Goal: Communication & Community: Participate in discussion

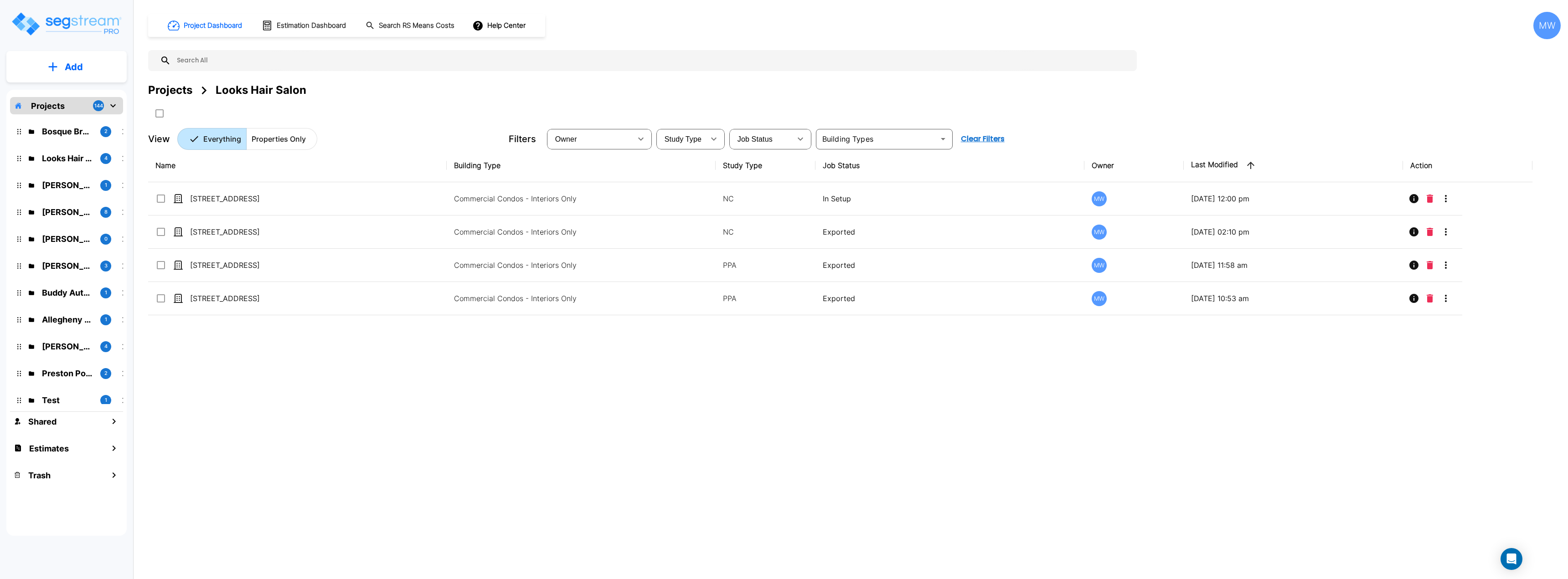
click at [75, 138] on div "Bosque Brewery 2" at bounding box center [73, 131] width 119 height 20
click at [63, 131] on p "Bosque Brewery" at bounding box center [67, 131] width 51 height 12
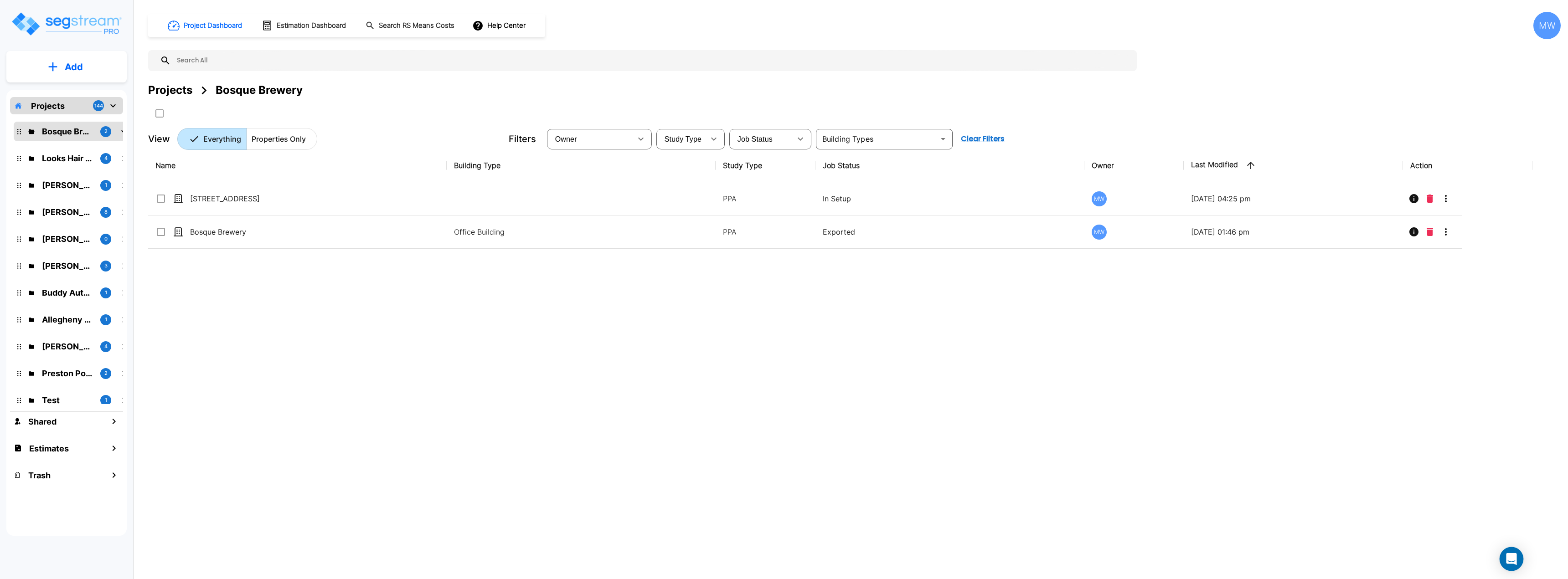
click at [1518, 555] on div "Open Intercom Messenger" at bounding box center [1511, 559] width 24 height 24
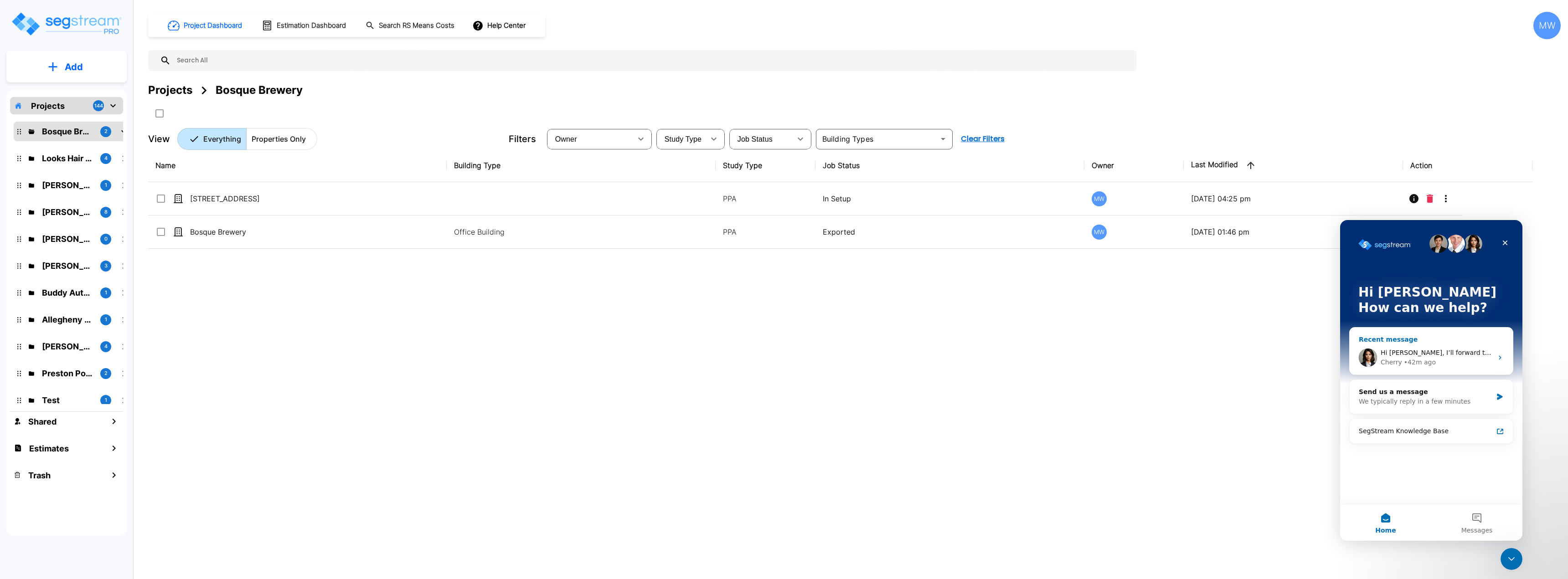
click at [1469, 359] on div "Cherry • 42m ago" at bounding box center [1437, 362] width 112 height 9
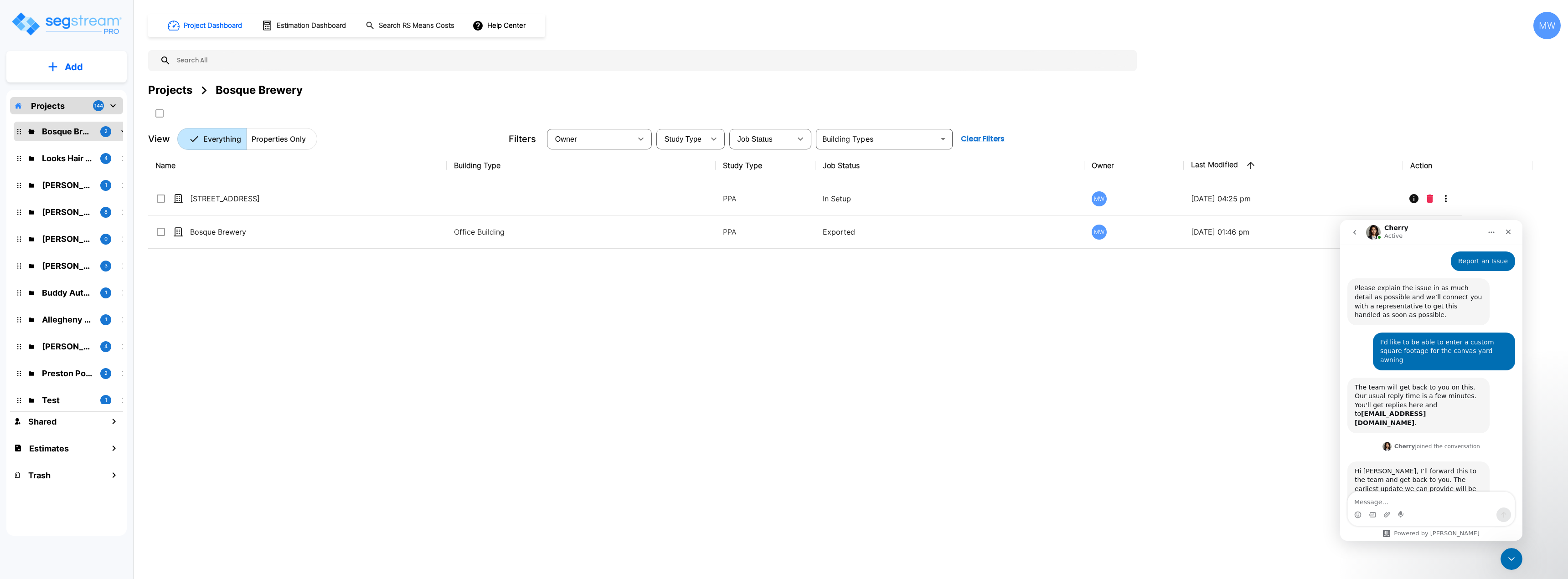
scroll to position [96, 0]
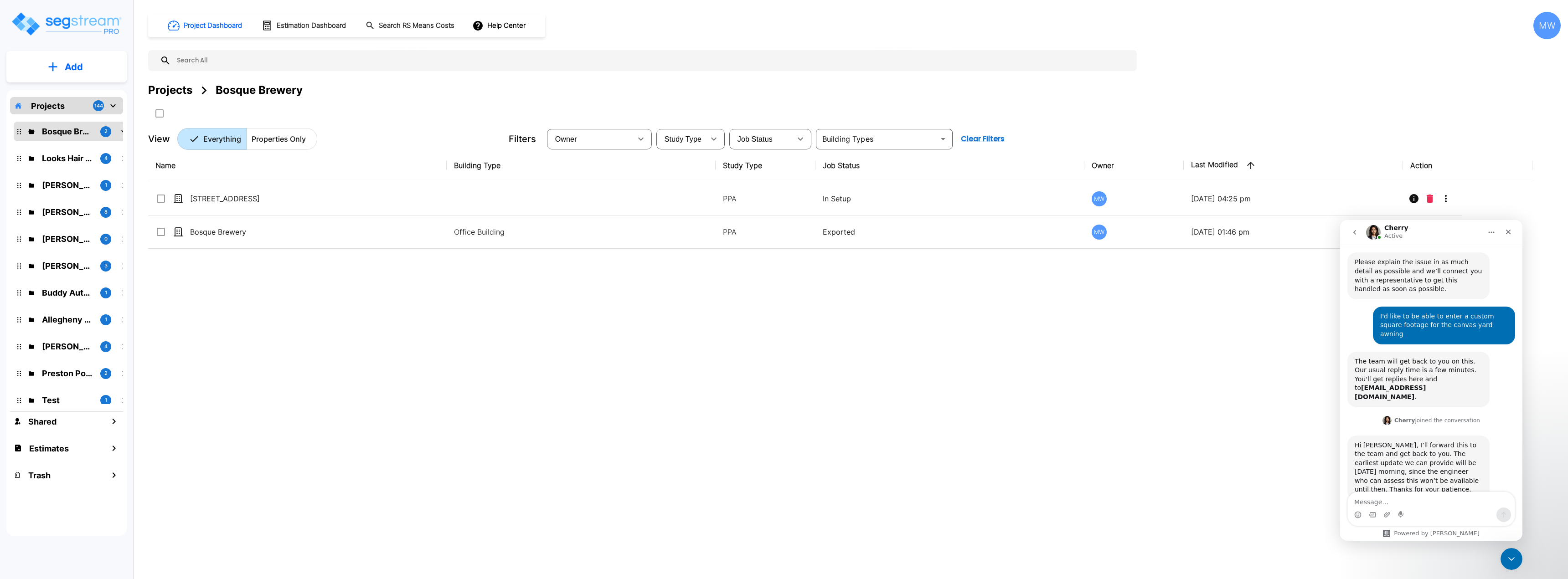
click at [1424, 497] on textarea "Message…" at bounding box center [1431, 500] width 167 height 16
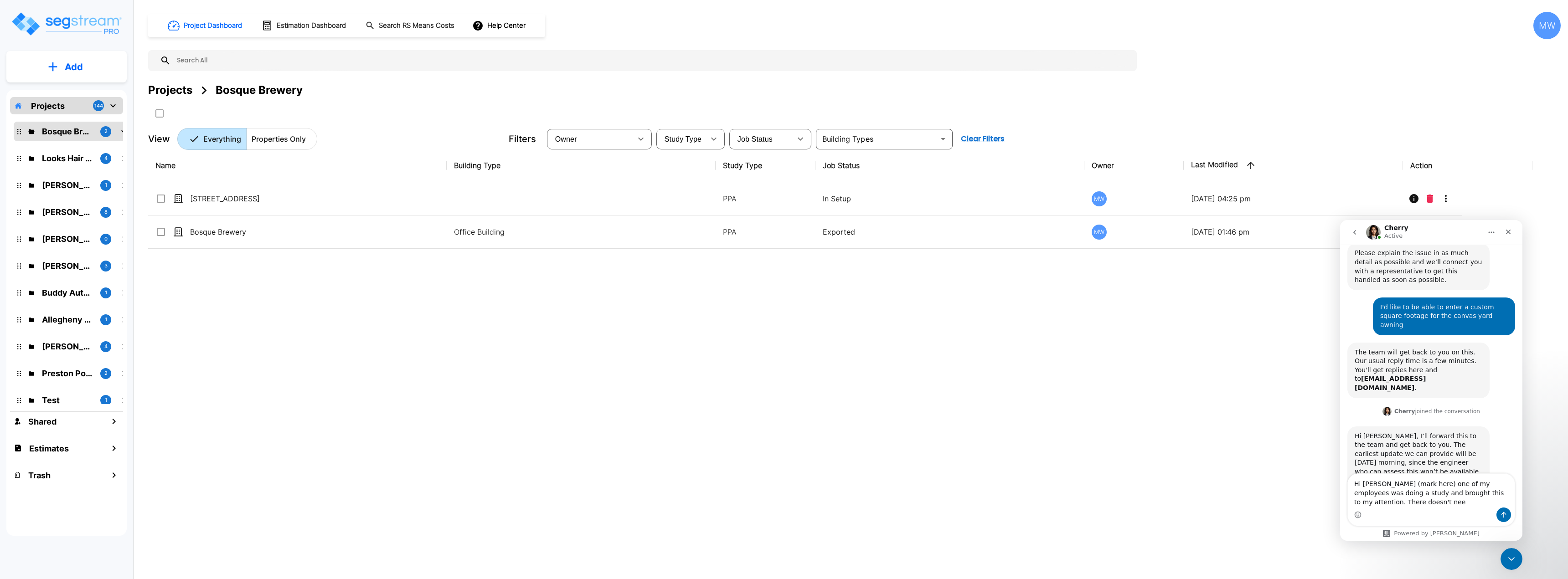
scroll to position [115, 0]
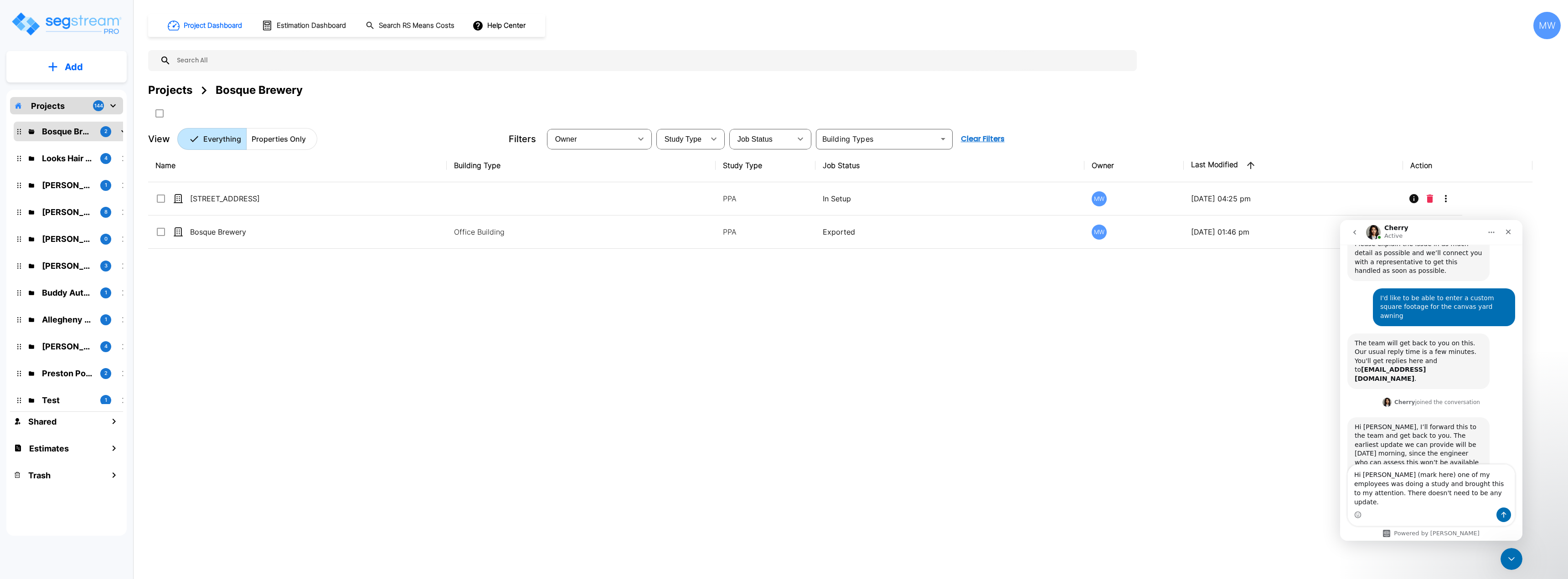
click at [1467, 492] on textarea "Hi Cherry (mark here) one of my employees was doing a study and brought this to…" at bounding box center [1431, 486] width 167 height 43
click at [1509, 501] on textarea "Hi Cherry (mark here) one of my employees was doing a study and brought this to…" at bounding box center [1431, 486] width 167 height 43
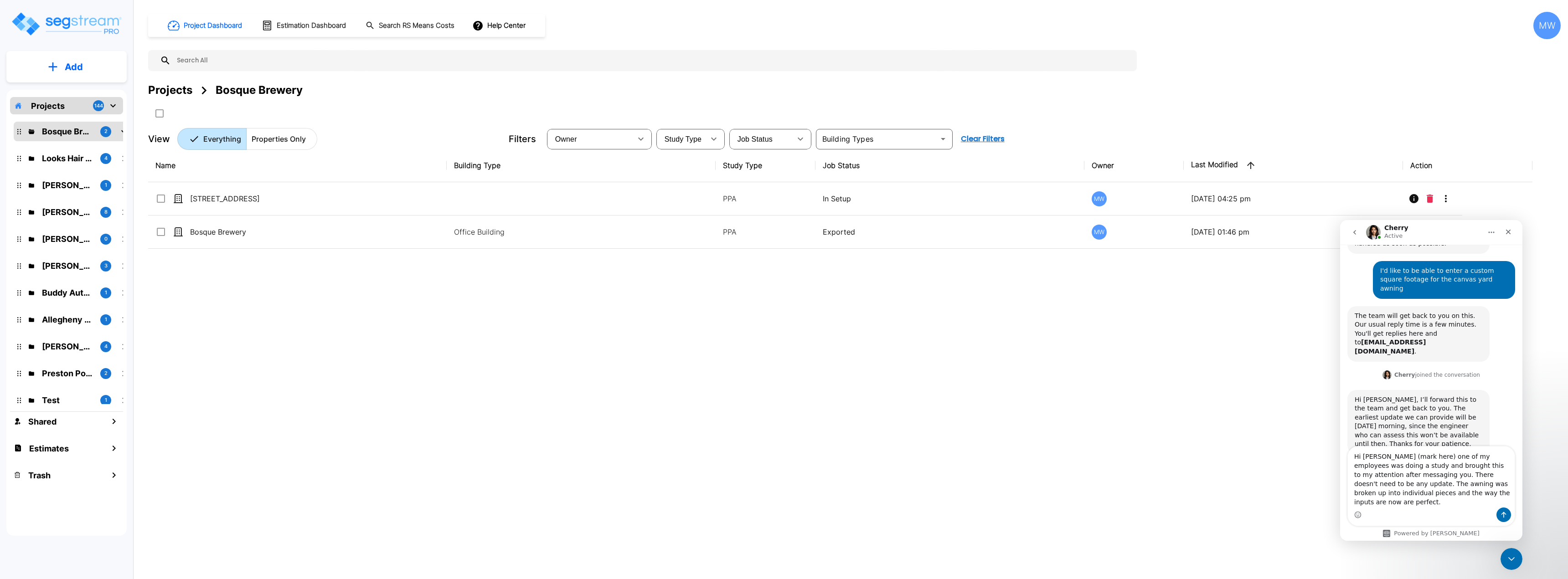
scroll to position [151, 0]
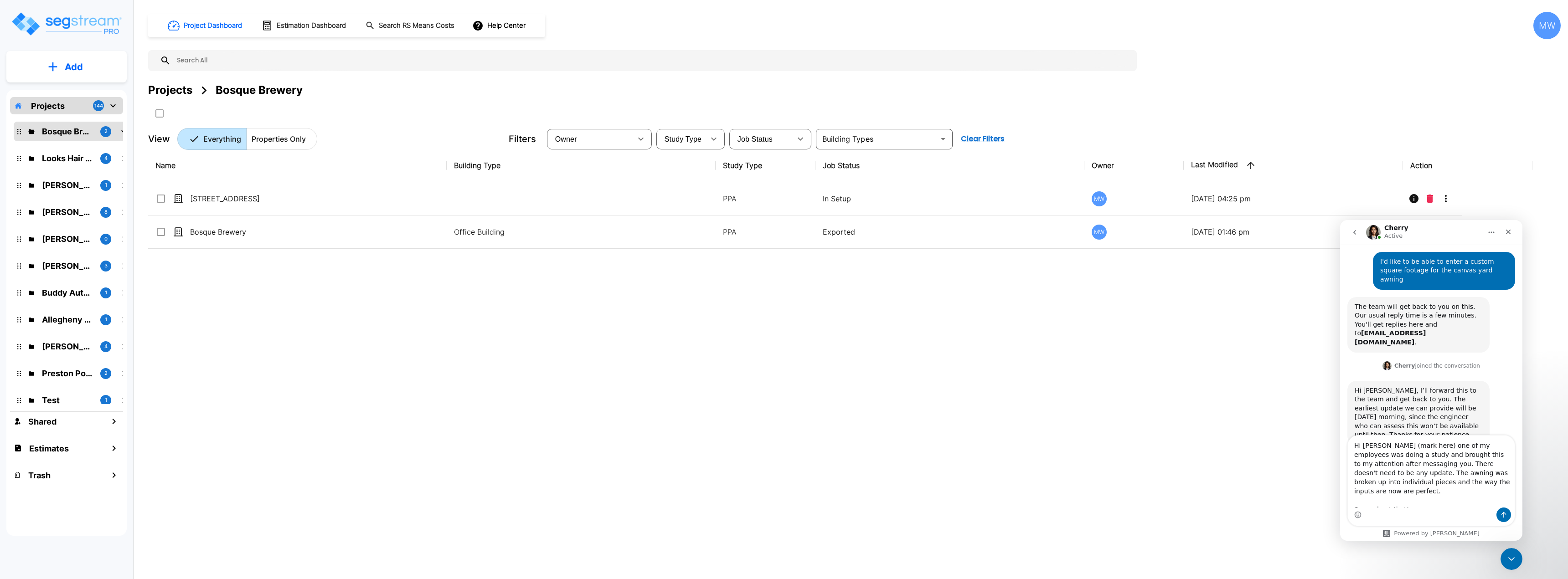
click at [1462, 482] on textarea "Hi Cherry (mark here) one of my employees was doing a study and brought this to…" at bounding box center [1431, 471] width 167 height 72
click at [1361, 485] on textarea "Hi Cherry (mark here) one of my employees was doing a study and brought this to…" at bounding box center [1431, 471] width 167 height 72
drag, startPoint x: 1361, startPoint y: 485, endPoint x: 1354, endPoint y: 478, distance: 9.9
click at [1354, 478] on textarea "Hi Cherry (mark here) one of my employees was doing a study and brought this to…" at bounding box center [1431, 471] width 167 height 72
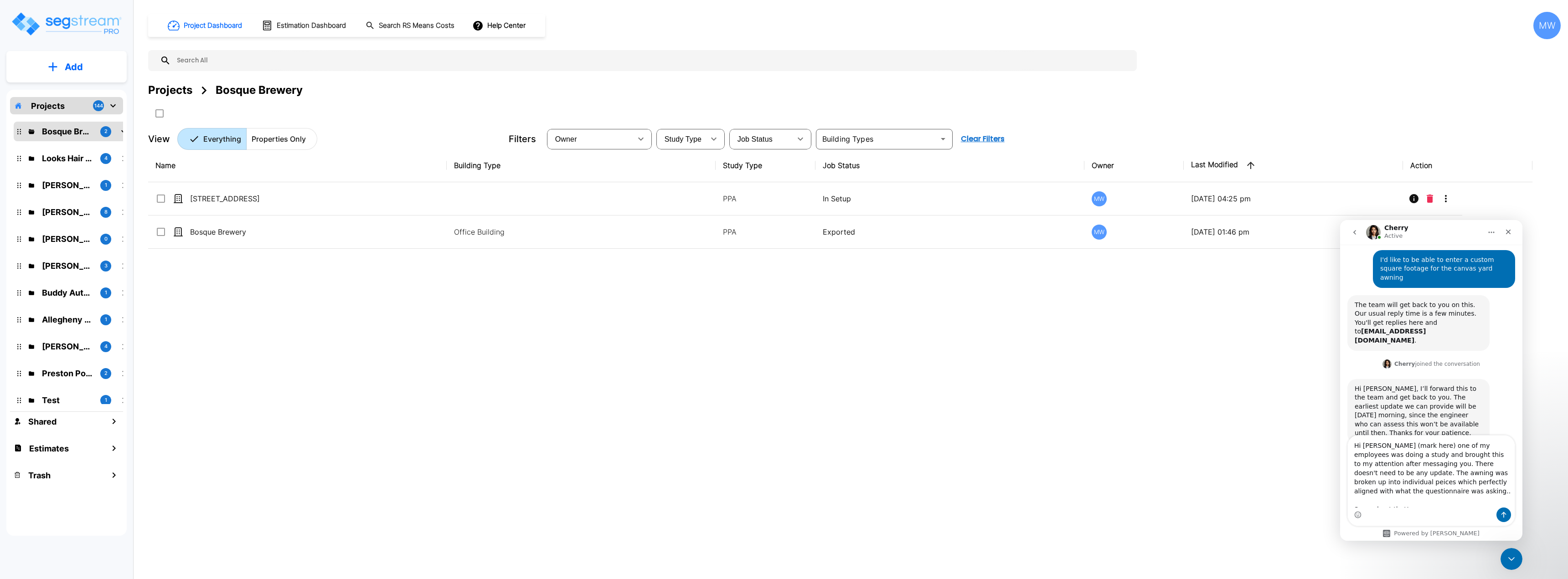
click at [1371, 486] on textarea "Hi Cherry (mark here) one of my employees was doing a study and brought this to…" at bounding box center [1431, 471] width 167 height 72
click at [1443, 481] on textarea "Hi Cherry (mark here) one of my employees was doing a study and brought this to…" at bounding box center [1431, 471] width 167 height 72
type textarea "Hi Cherry (mark here) one of my employees was doing a study and brought this to…"
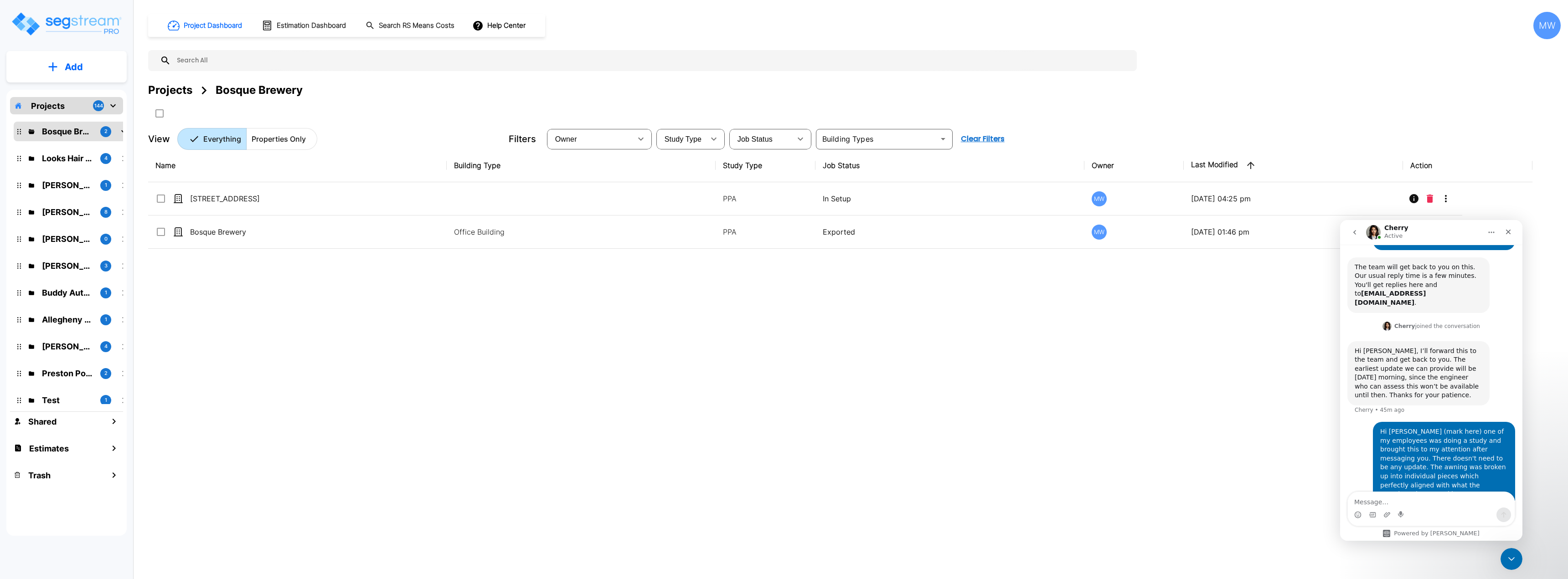
click at [1356, 236] on icon "go back" at bounding box center [1354, 232] width 7 height 7
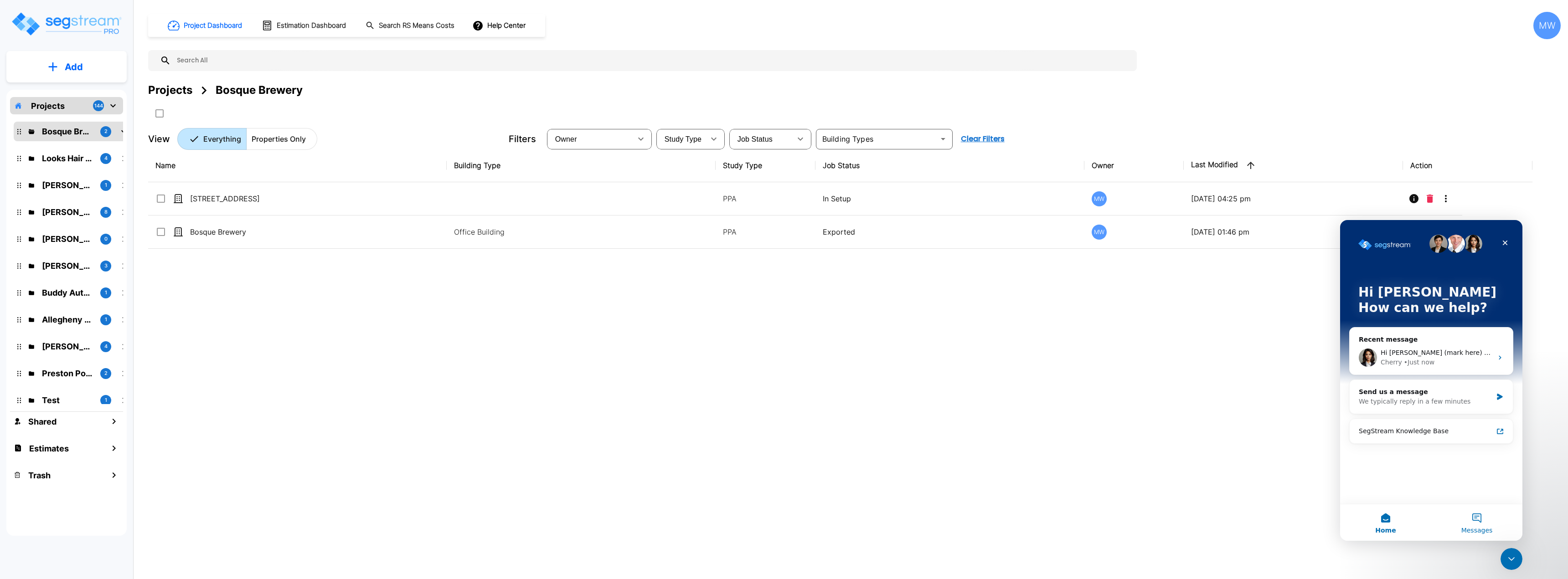
click at [1481, 516] on button "Messages" at bounding box center [1476, 522] width 91 height 36
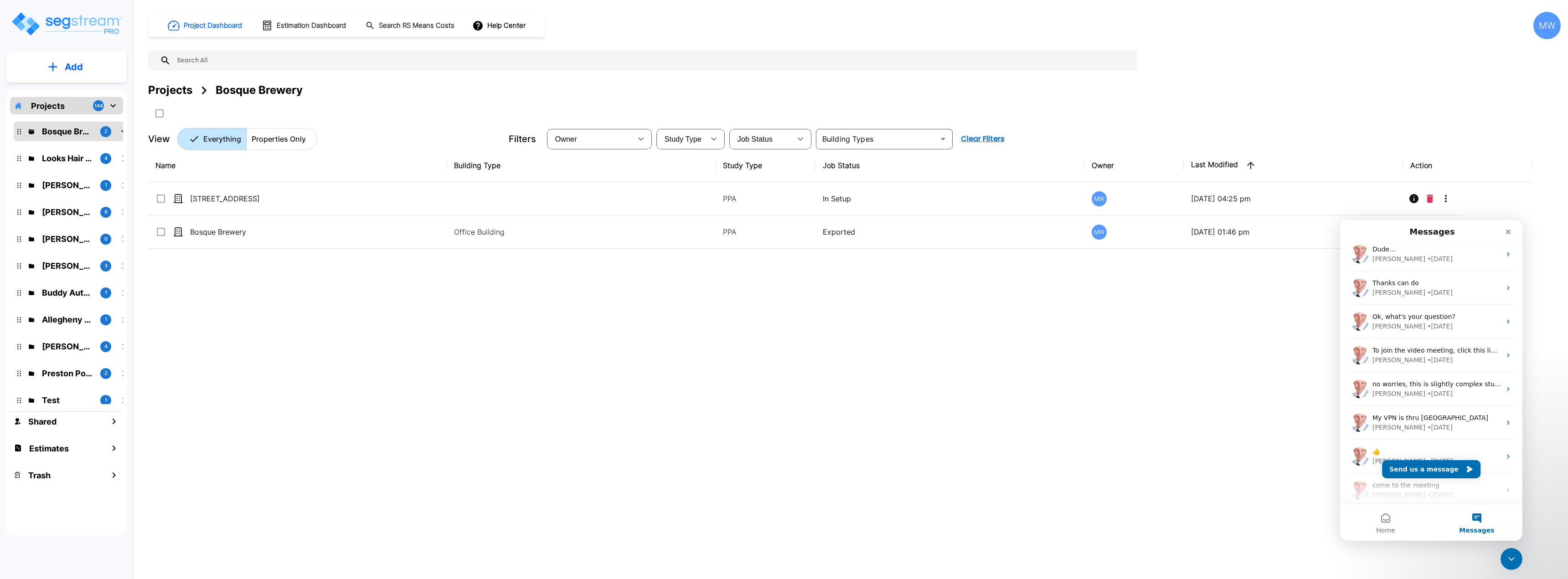
scroll to position [1765, 0]
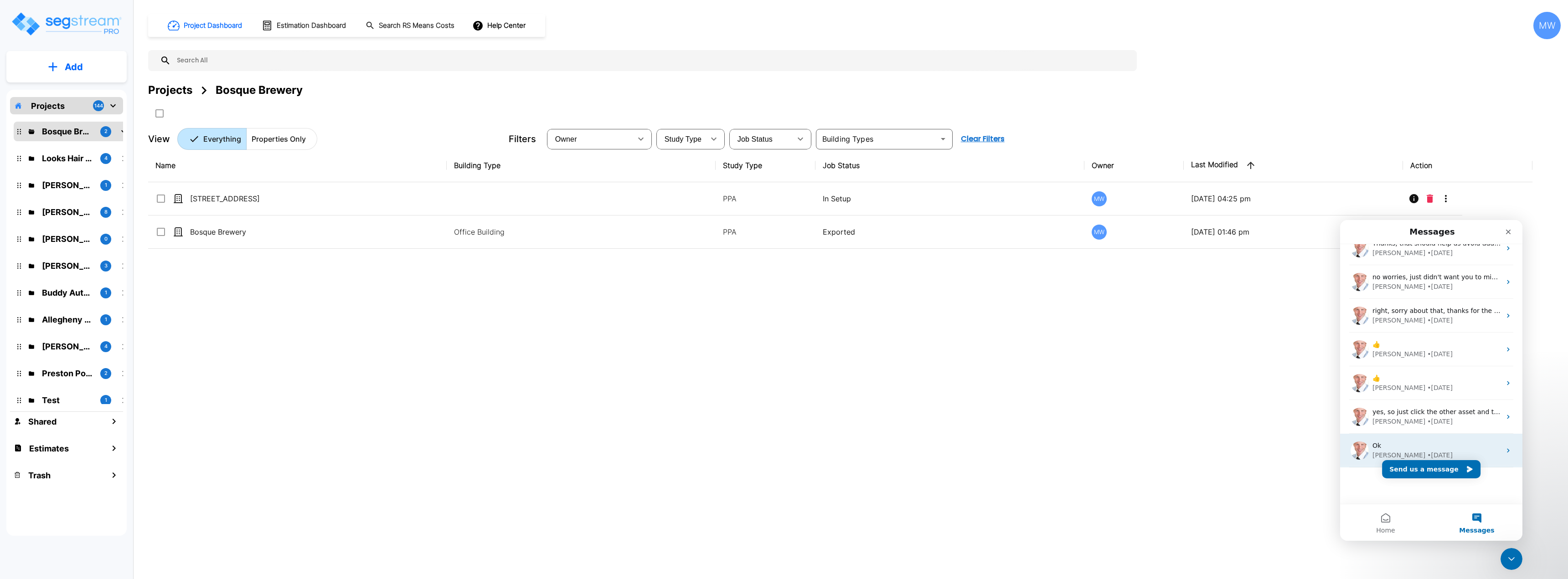
click at [1444, 447] on div "Ok" at bounding box center [1436, 445] width 129 height 9
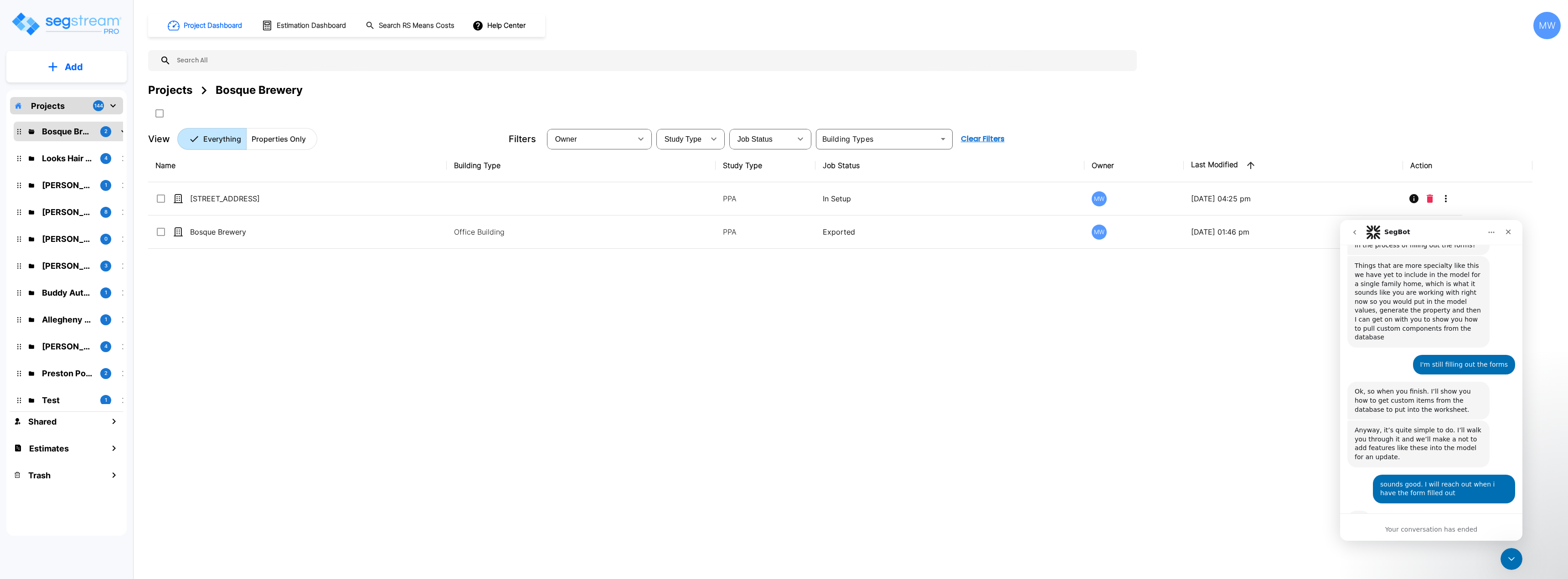
scroll to position [268, 0]
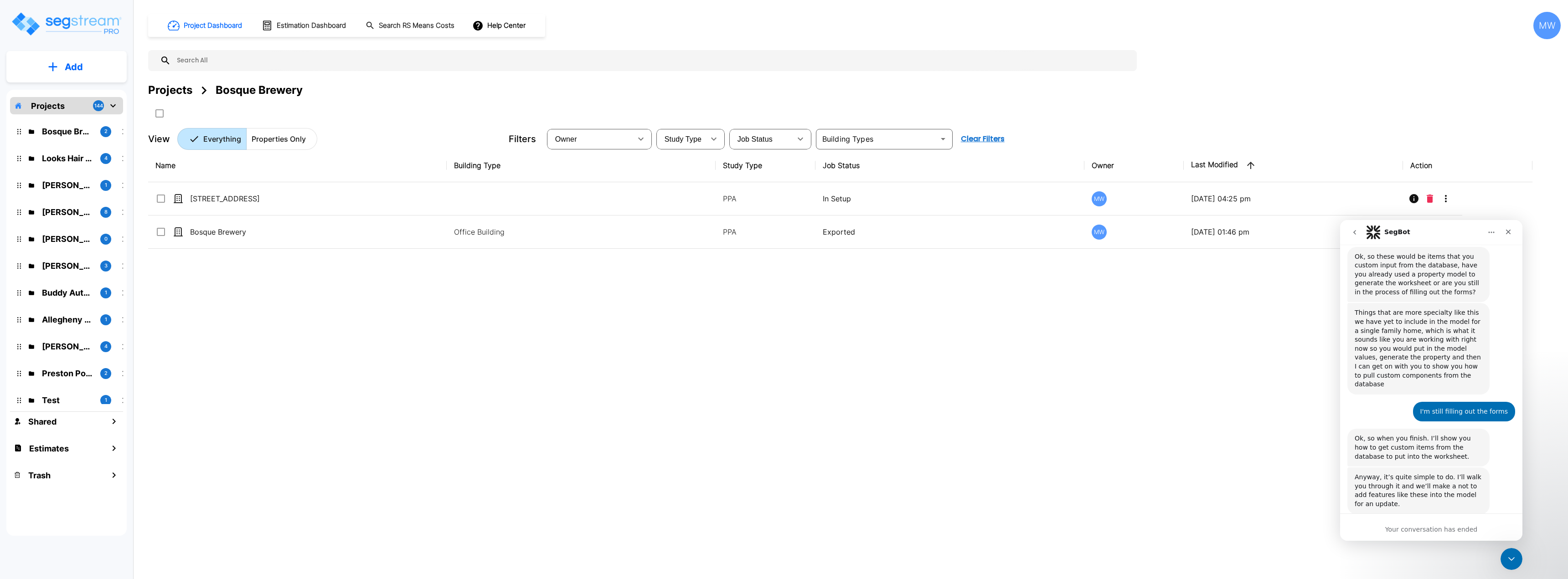
scroll to position [314, 0]
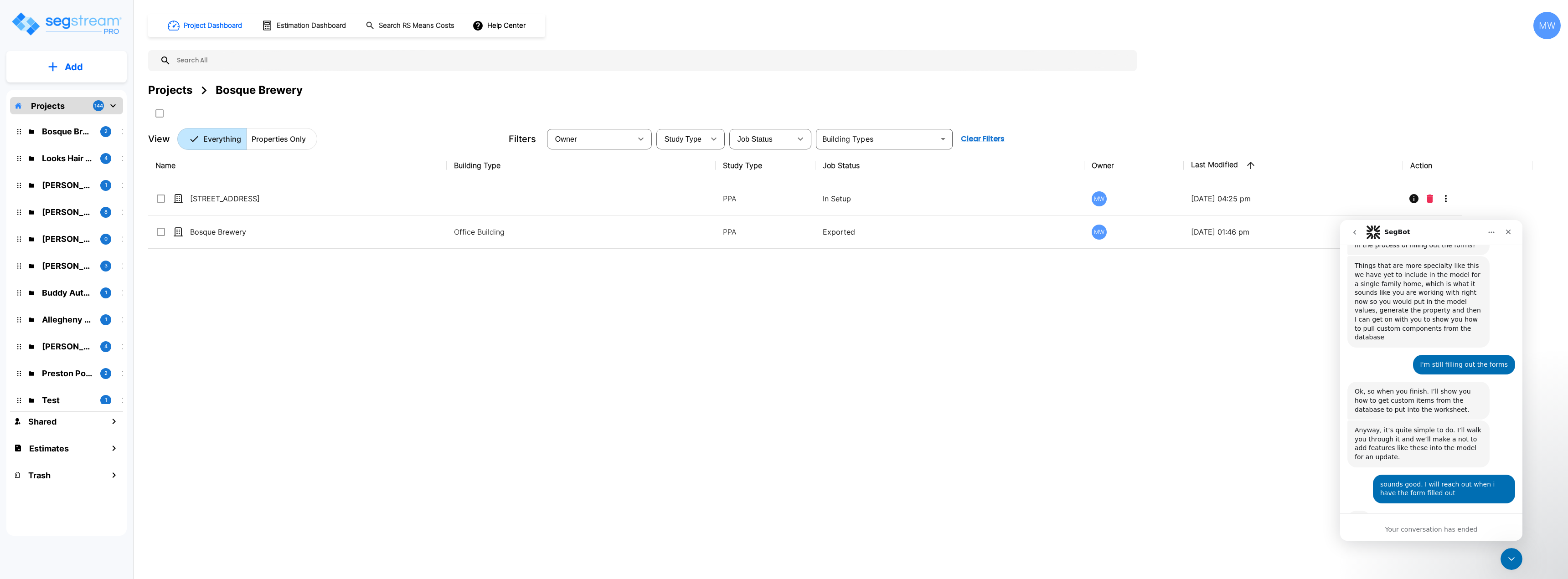
click at [1353, 229] on icon "go back" at bounding box center [1354, 232] width 7 height 7
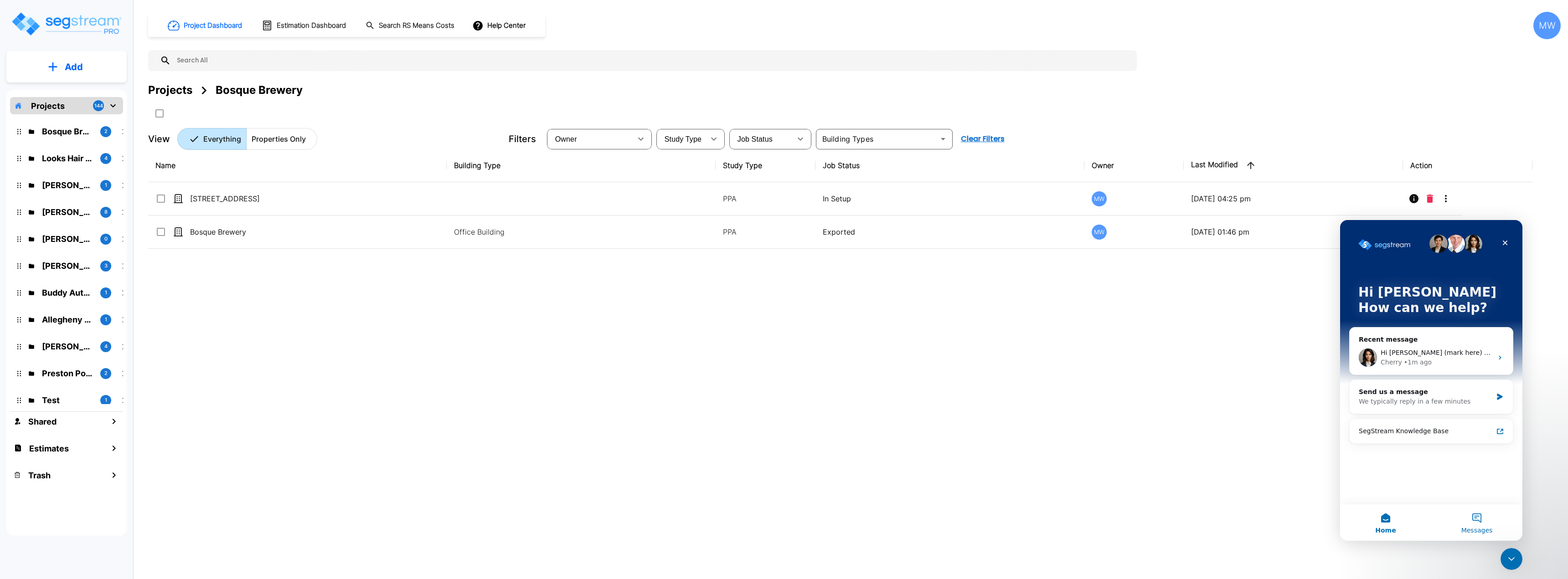
click at [1473, 513] on button "Messages" at bounding box center [1476, 522] width 91 height 36
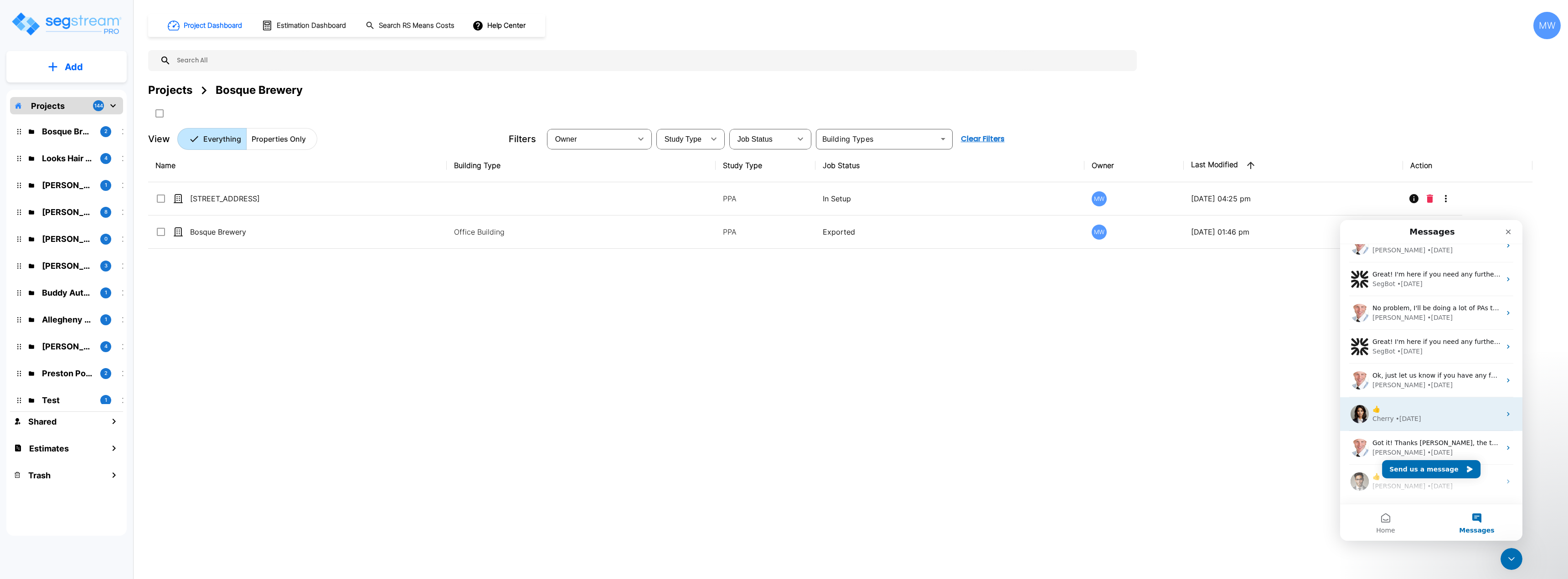
scroll to position [822, 0]
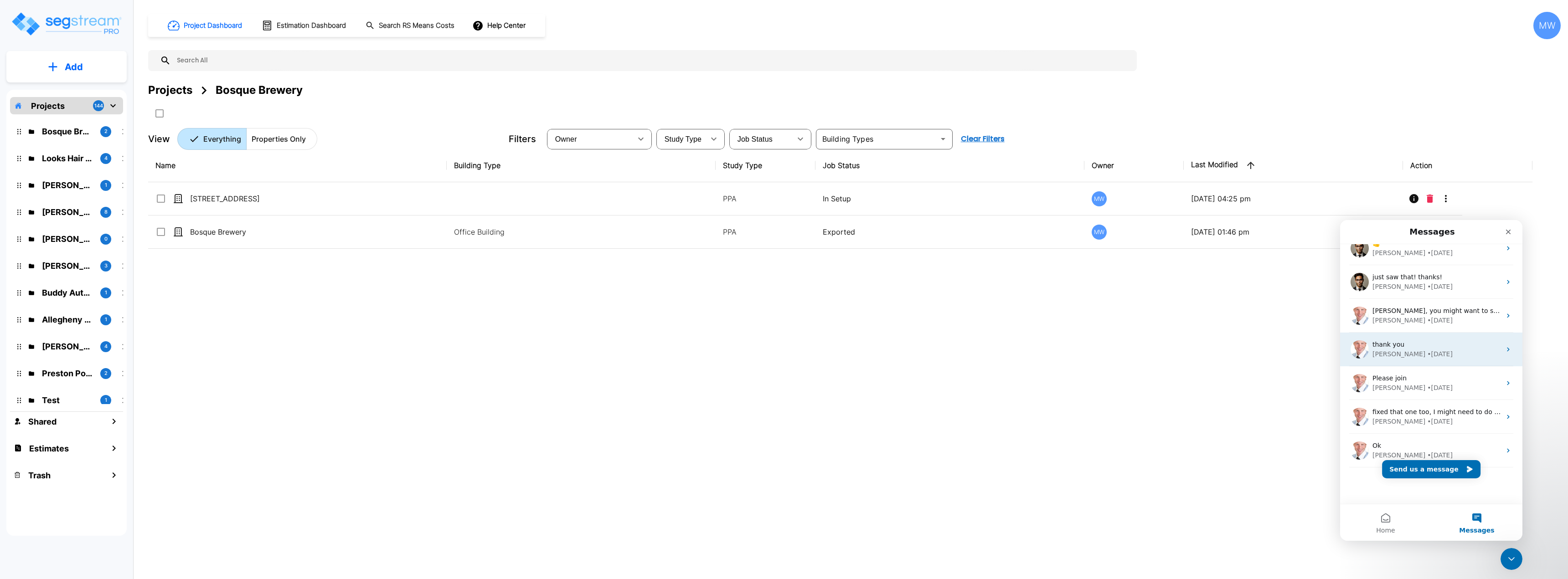
click at [1422, 346] on div "thank you" at bounding box center [1436, 344] width 129 height 9
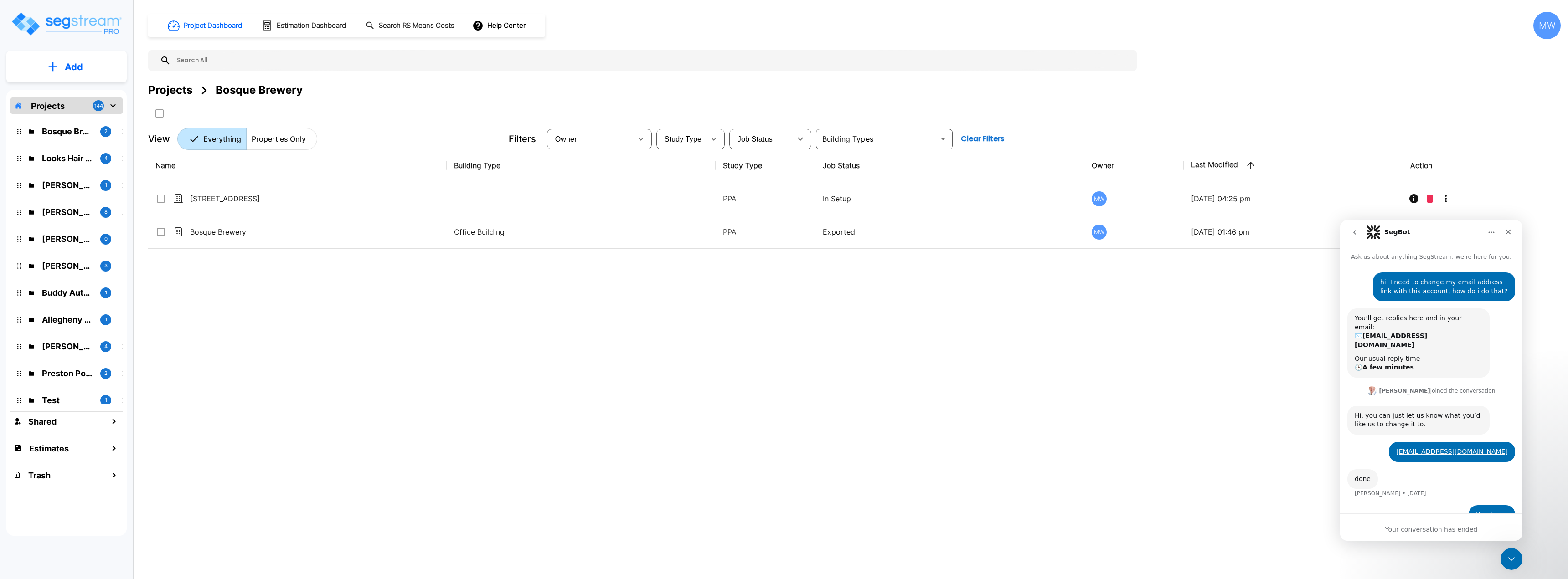
scroll to position [13, 0]
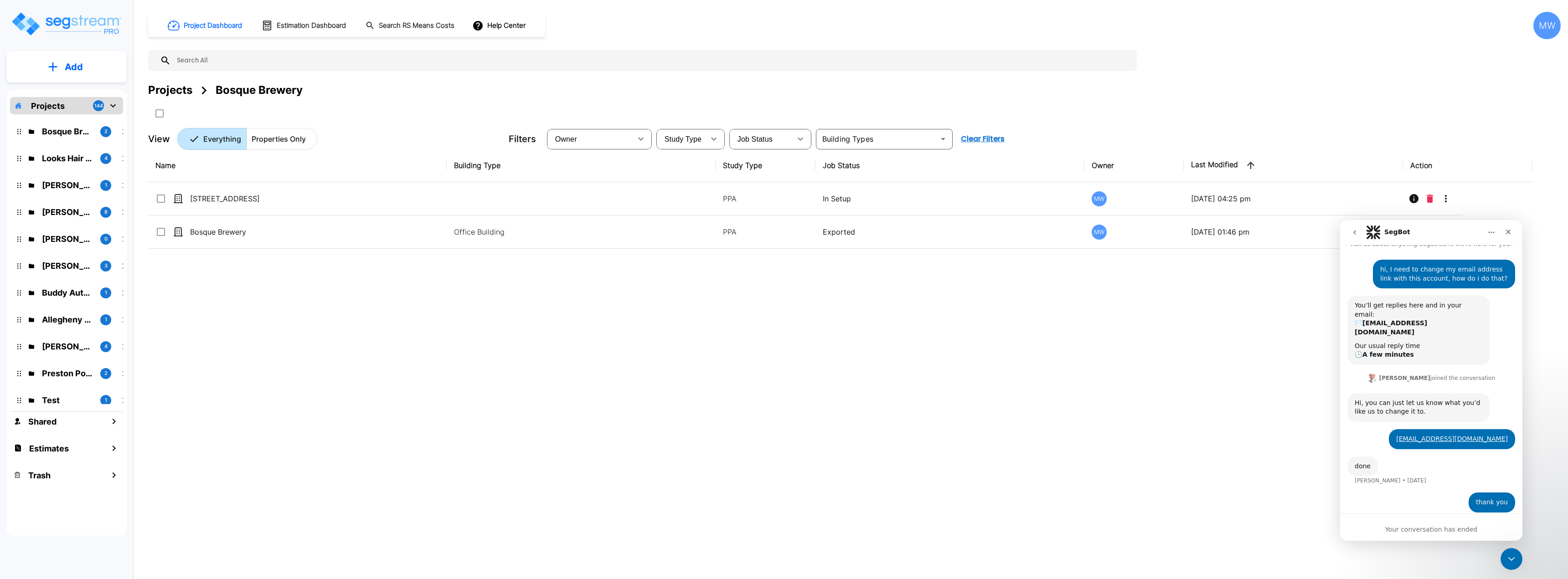
click at [1356, 231] on icon "go back" at bounding box center [1354, 232] width 7 height 7
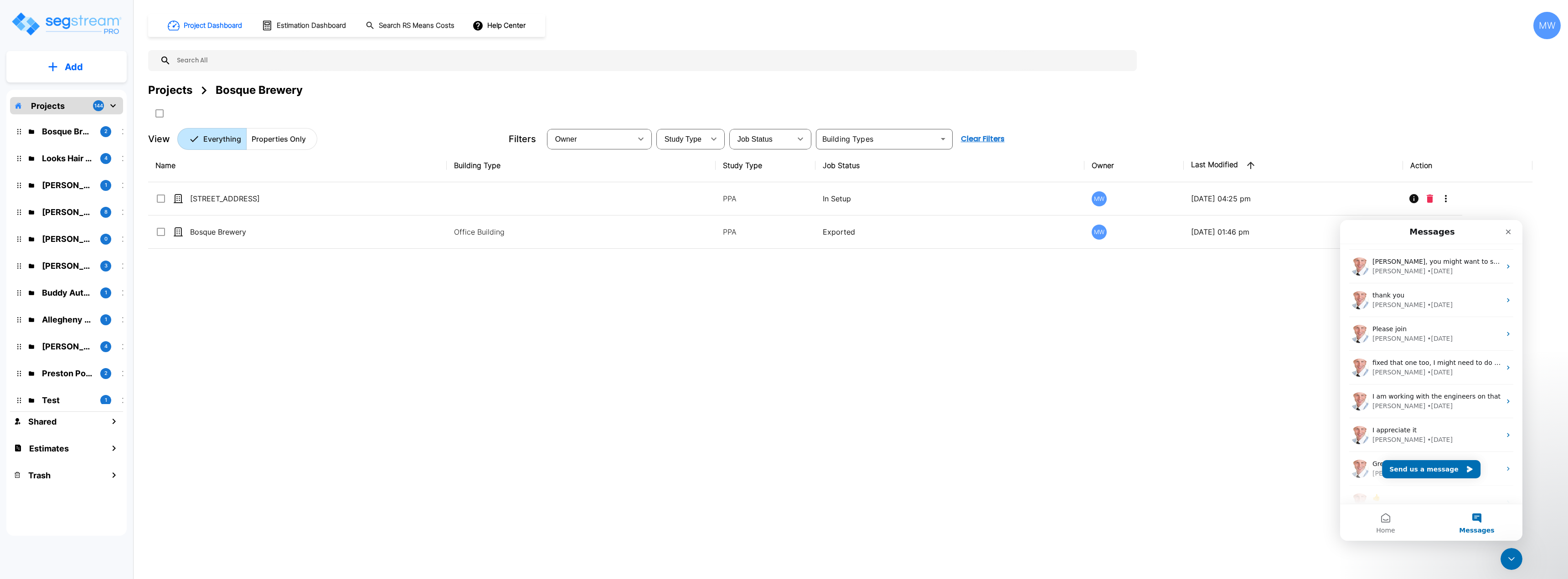
scroll to position [1159, 0]
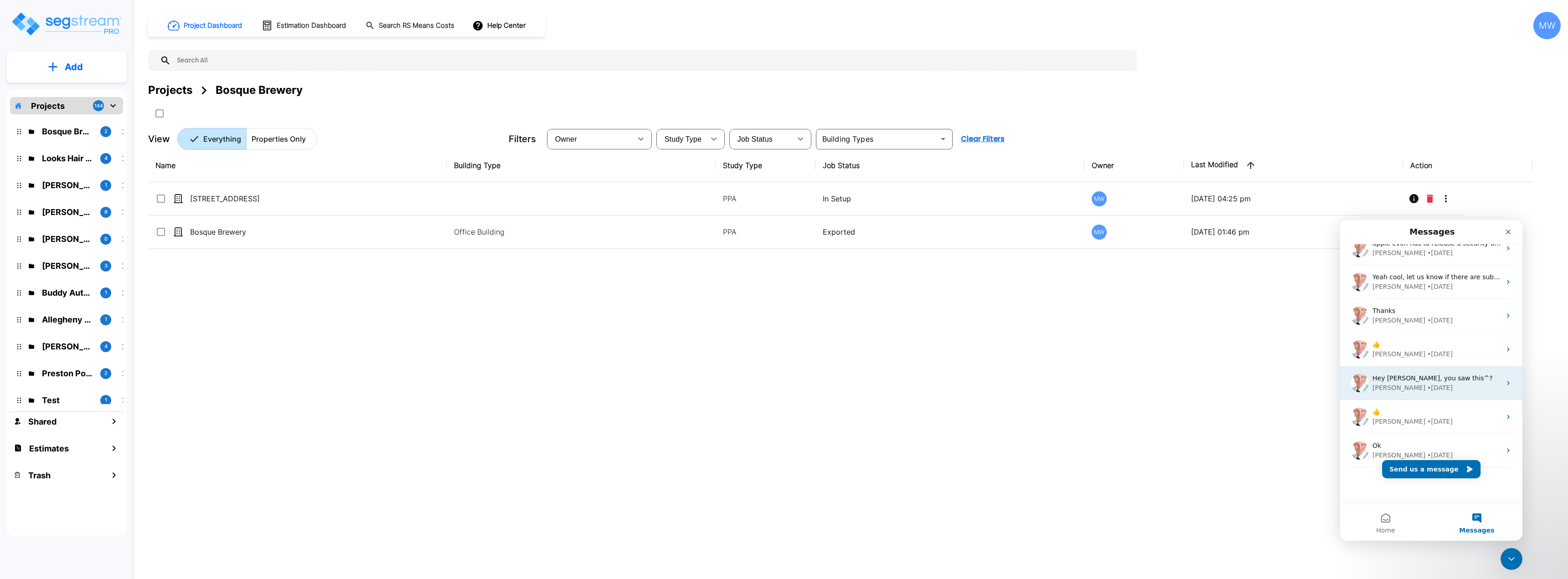
click at [1437, 372] on div "Hey [PERSON_NAME], you saw this^? [PERSON_NAME] • [DATE]" at bounding box center [1431, 382] width 183 height 33
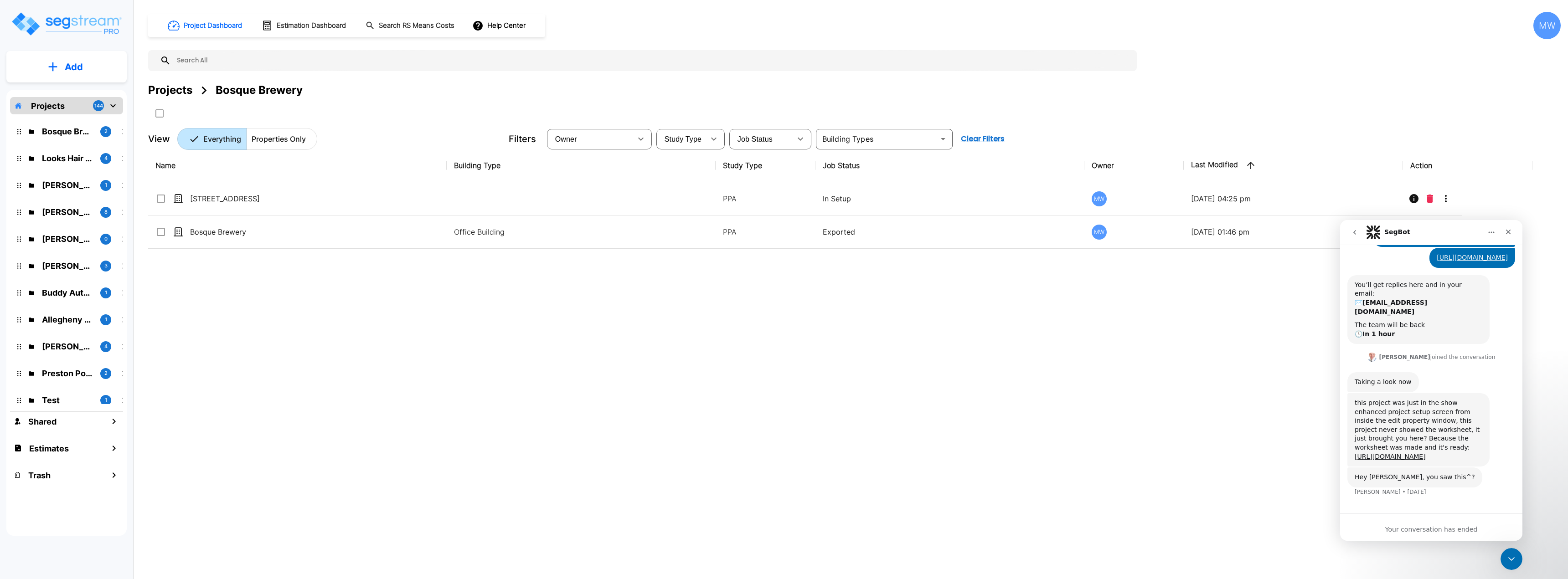
scroll to position [56, 0]
click at [1354, 231] on icon "go back" at bounding box center [1354, 232] width 7 height 7
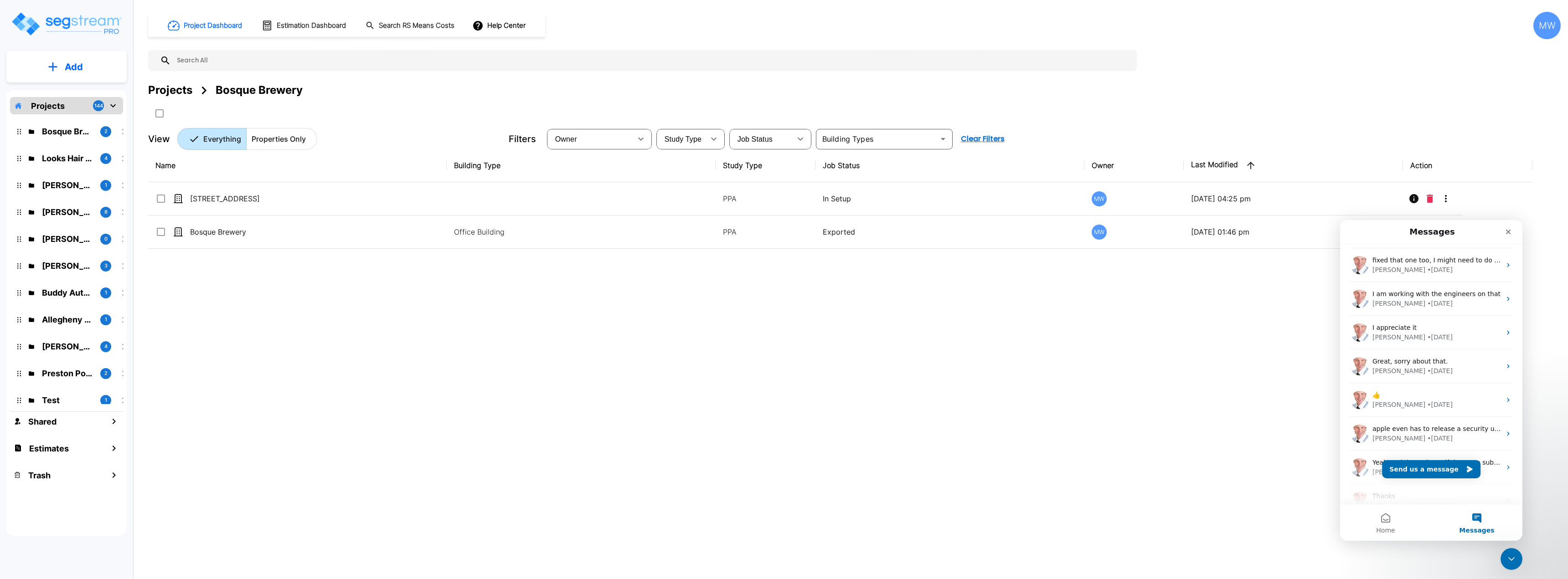
scroll to position [1093, 0]
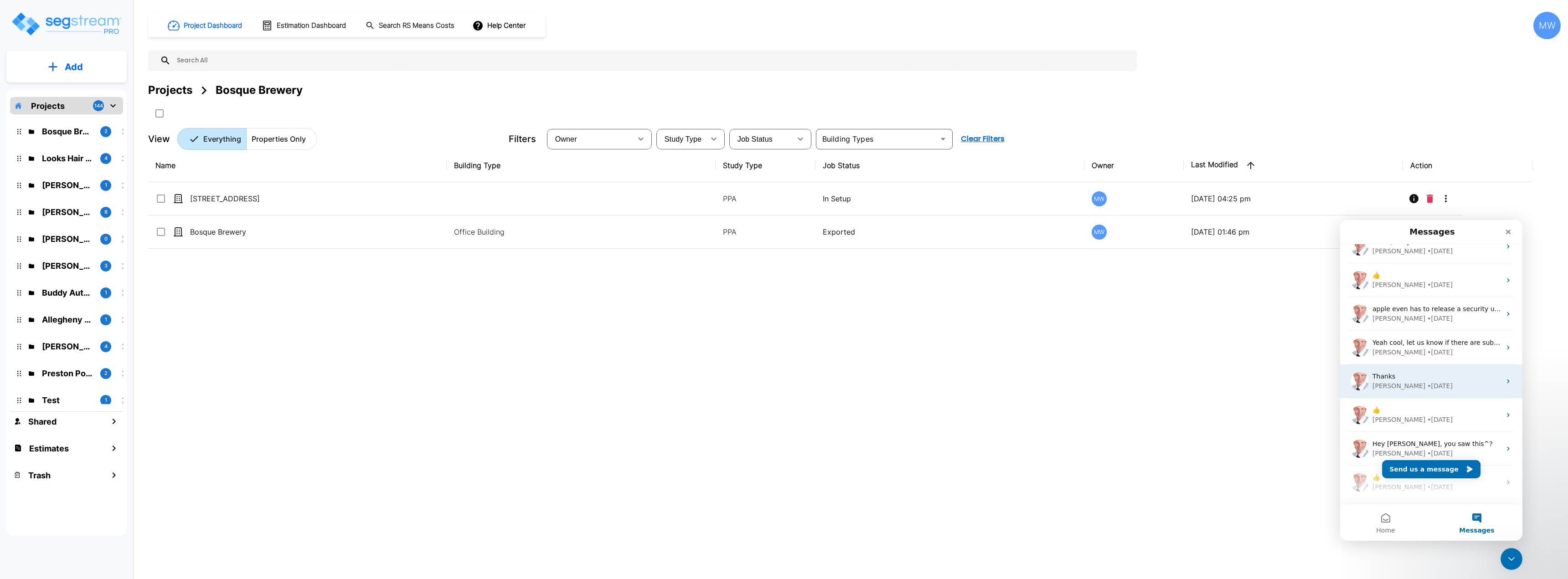
click at [1427, 387] on div "• [DATE]" at bounding box center [1439, 385] width 26 height 9
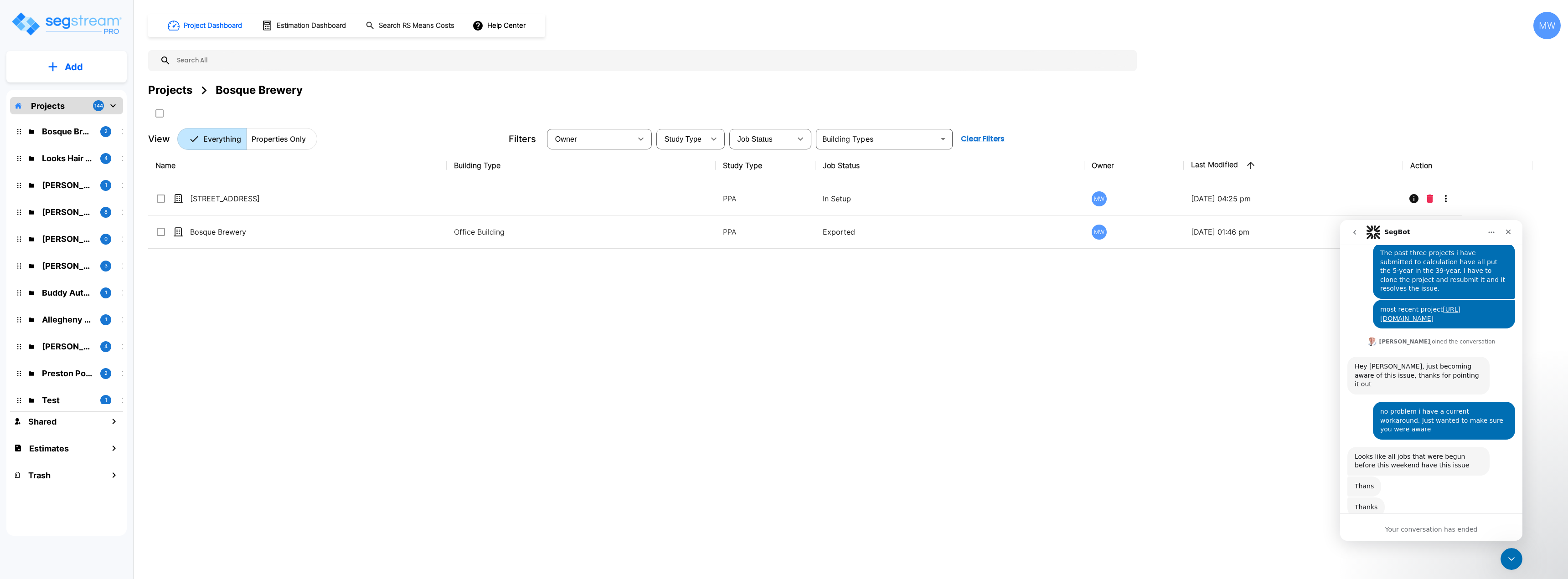
scroll to position [43, 0]
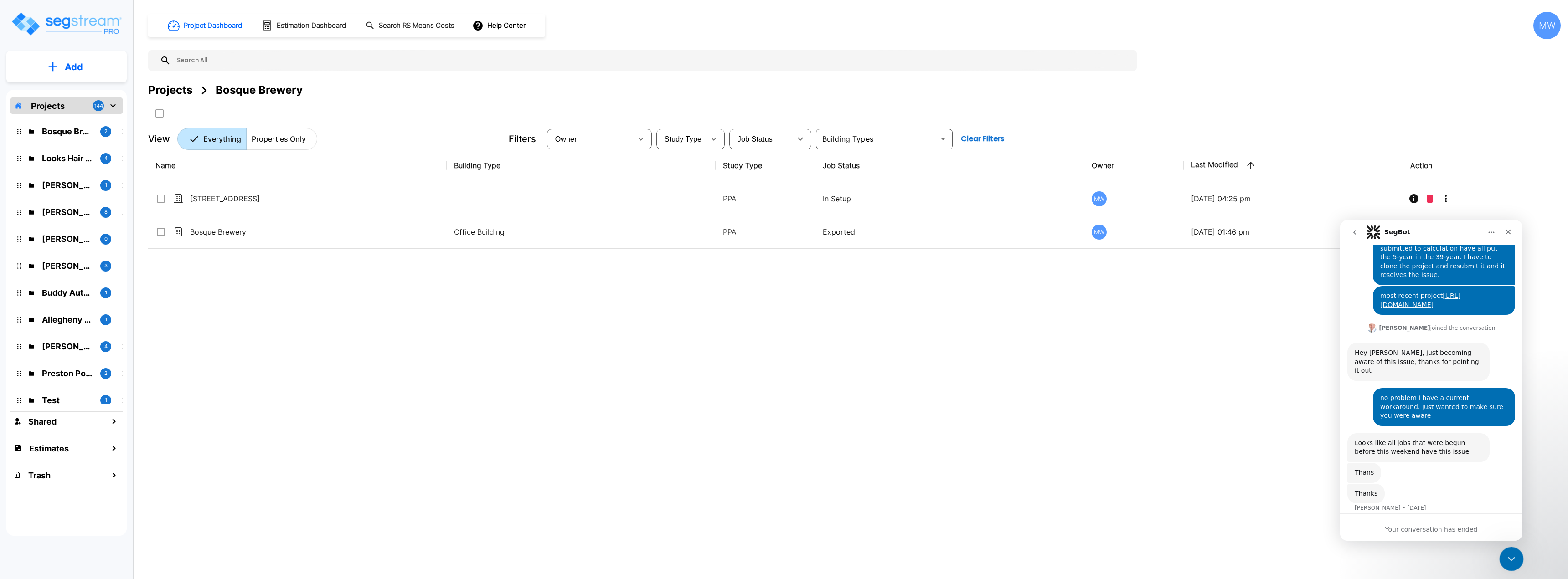
click at [1507, 555] on icon "Close Intercom Messenger" at bounding box center [1509, 557] width 11 height 11
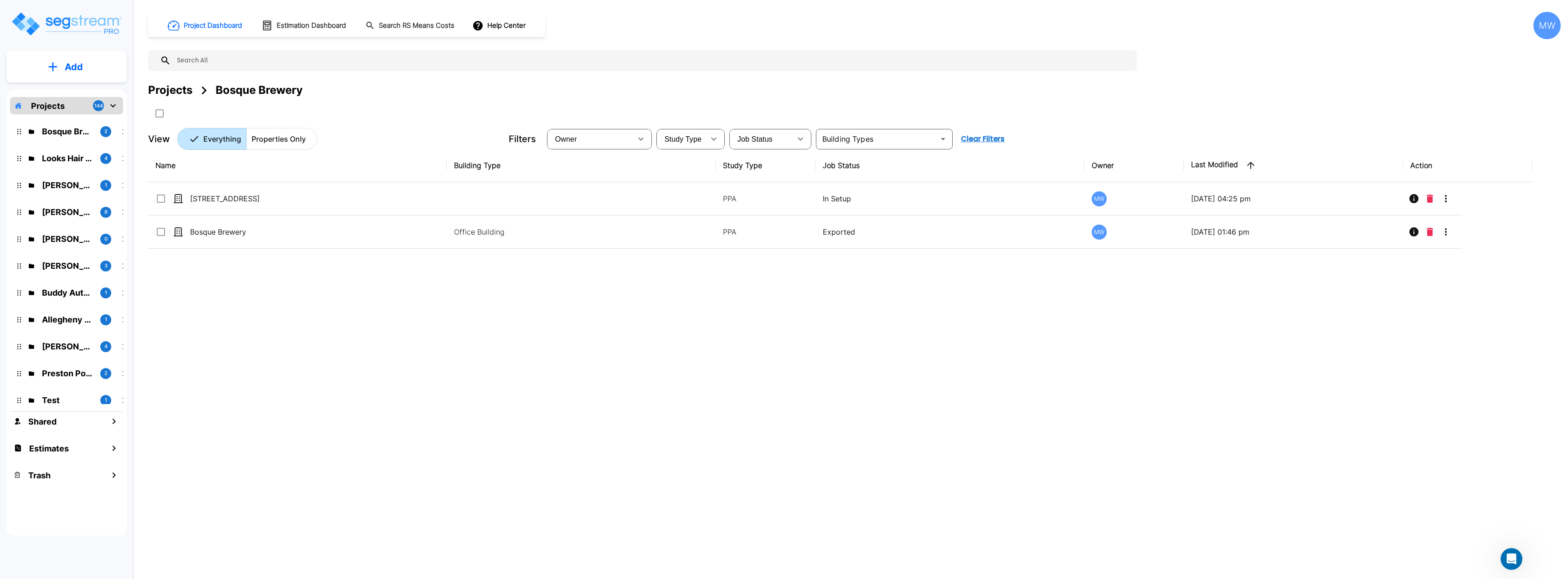
click at [15, 24] on img "mailbox folders" at bounding box center [66, 23] width 111 height 26
